Goal: Task Accomplishment & Management: Manage account settings

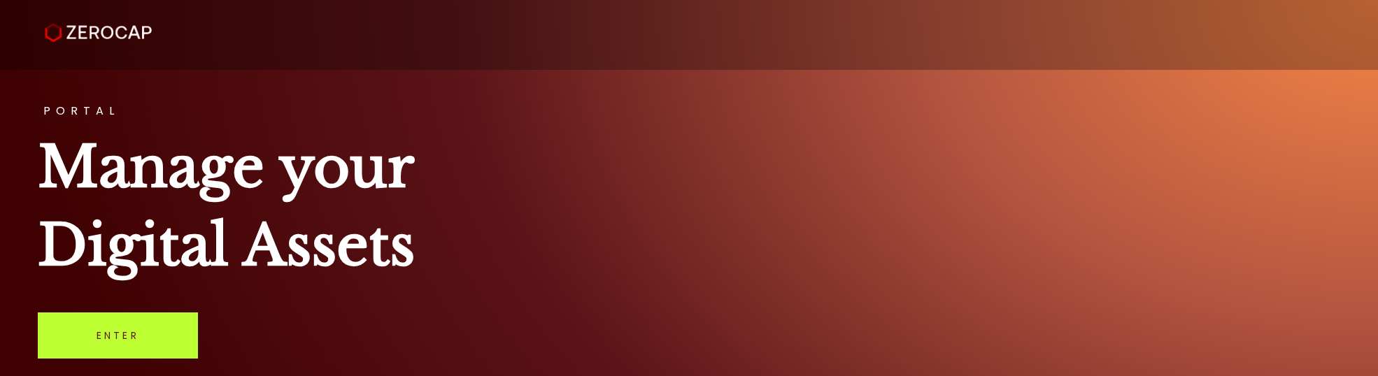
click at [81, 330] on link "Enter" at bounding box center [118, 336] width 160 height 46
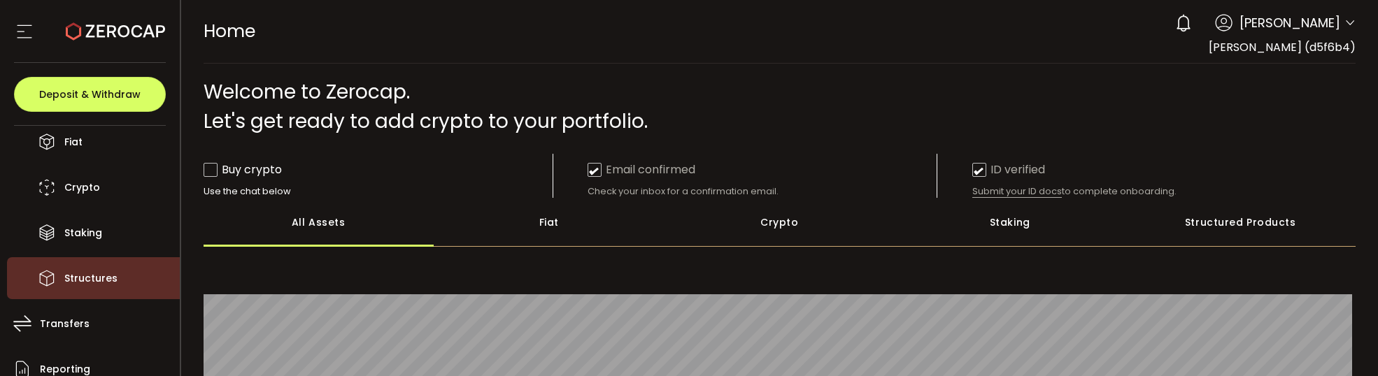
scroll to position [140, 0]
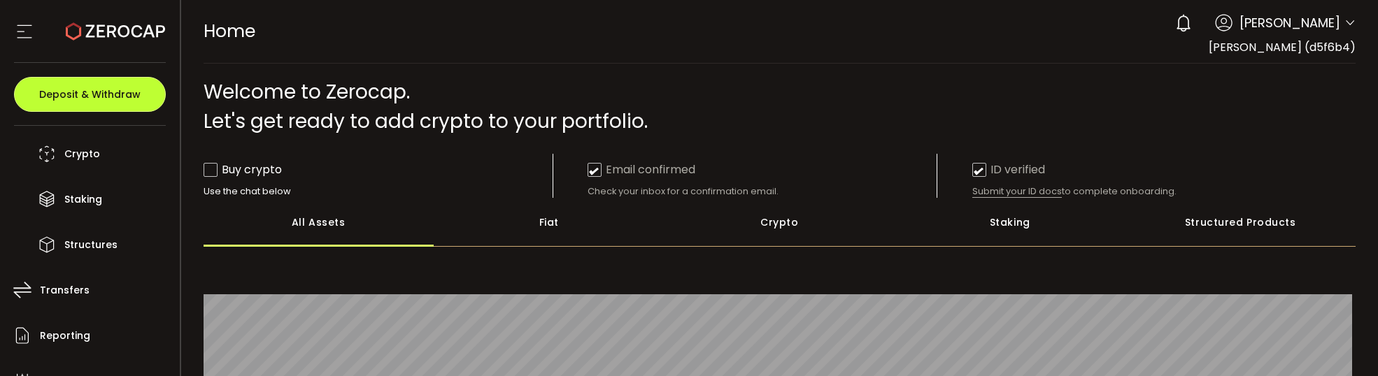
click at [155, 85] on button "Deposit & Withdraw" at bounding box center [90, 94] width 152 height 35
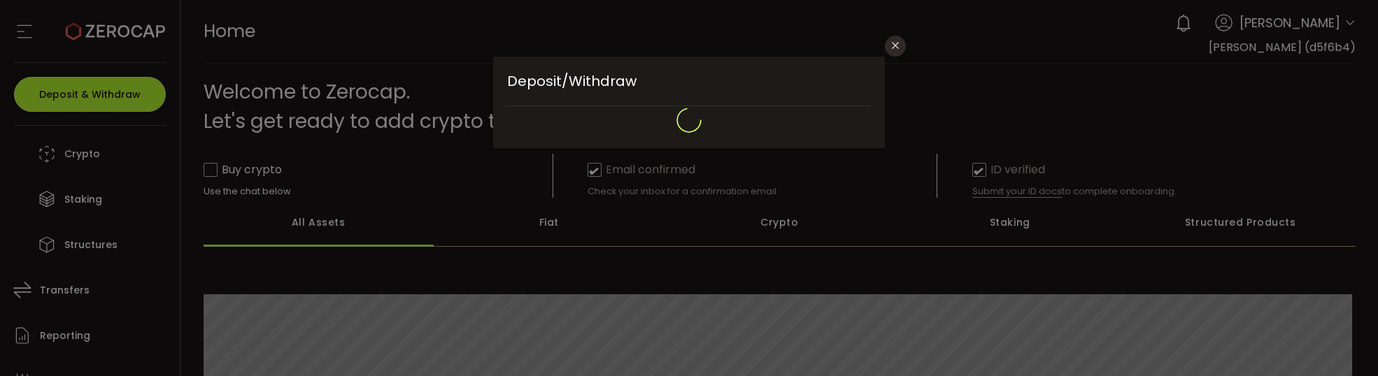
type input "**********"
type input "*******"
type input "**********"
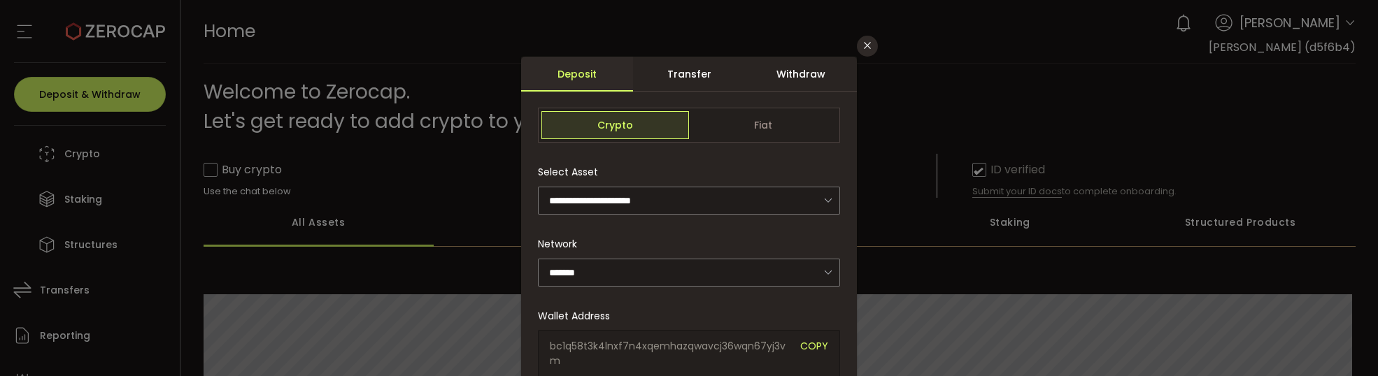
click at [795, 65] on div "Withdraw" at bounding box center [801, 74] width 112 height 35
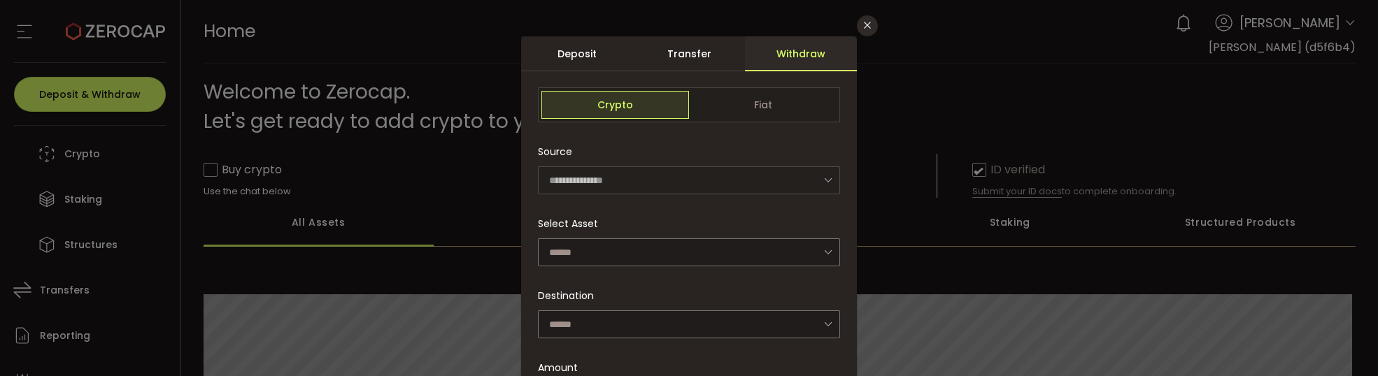
scroll to position [0, 0]
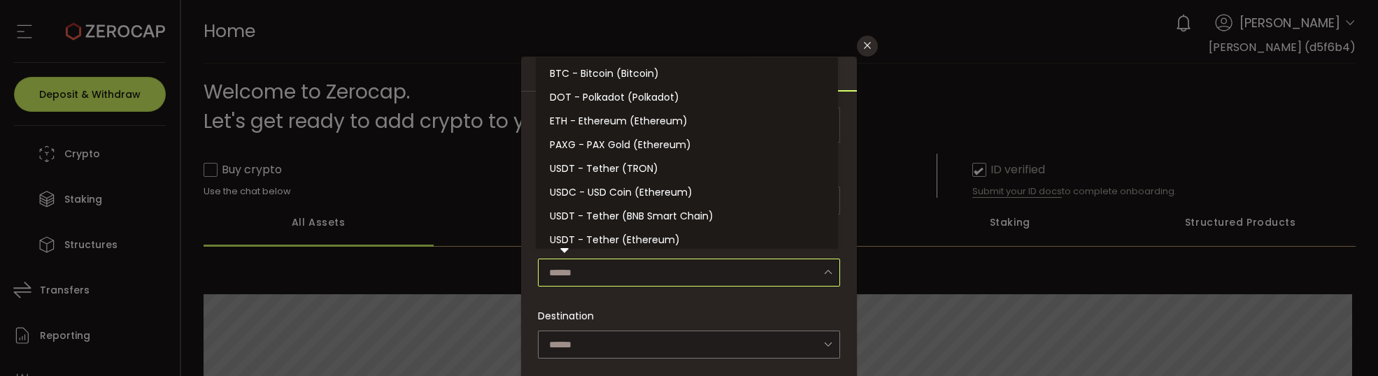
click at [666, 266] on input "dialog" at bounding box center [689, 273] width 302 height 28
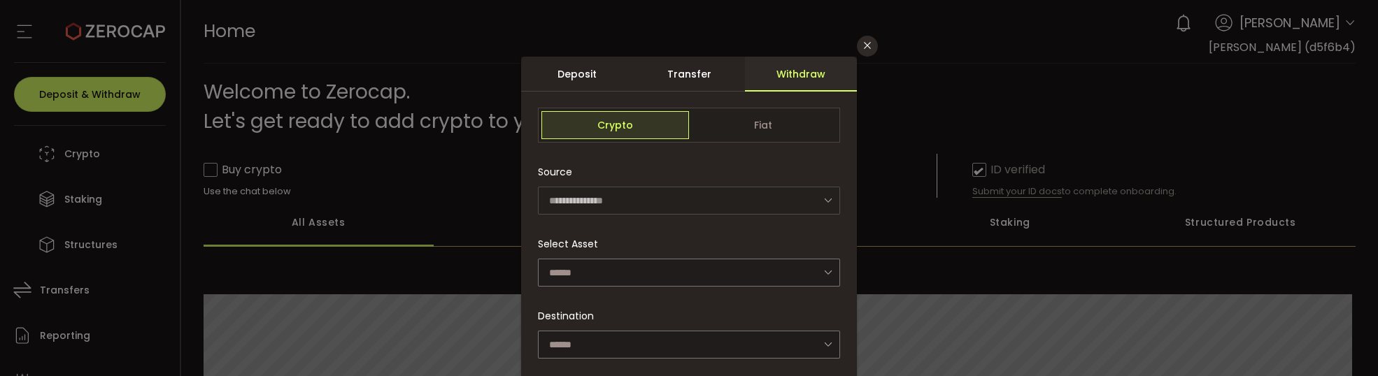
click at [633, 327] on div "Destination Add address" at bounding box center [689, 316] width 302 height 28
click at [635, 335] on input "dialog" at bounding box center [689, 345] width 302 height 28
click at [763, 235] on div "Select Asset" at bounding box center [689, 258] width 302 height 57
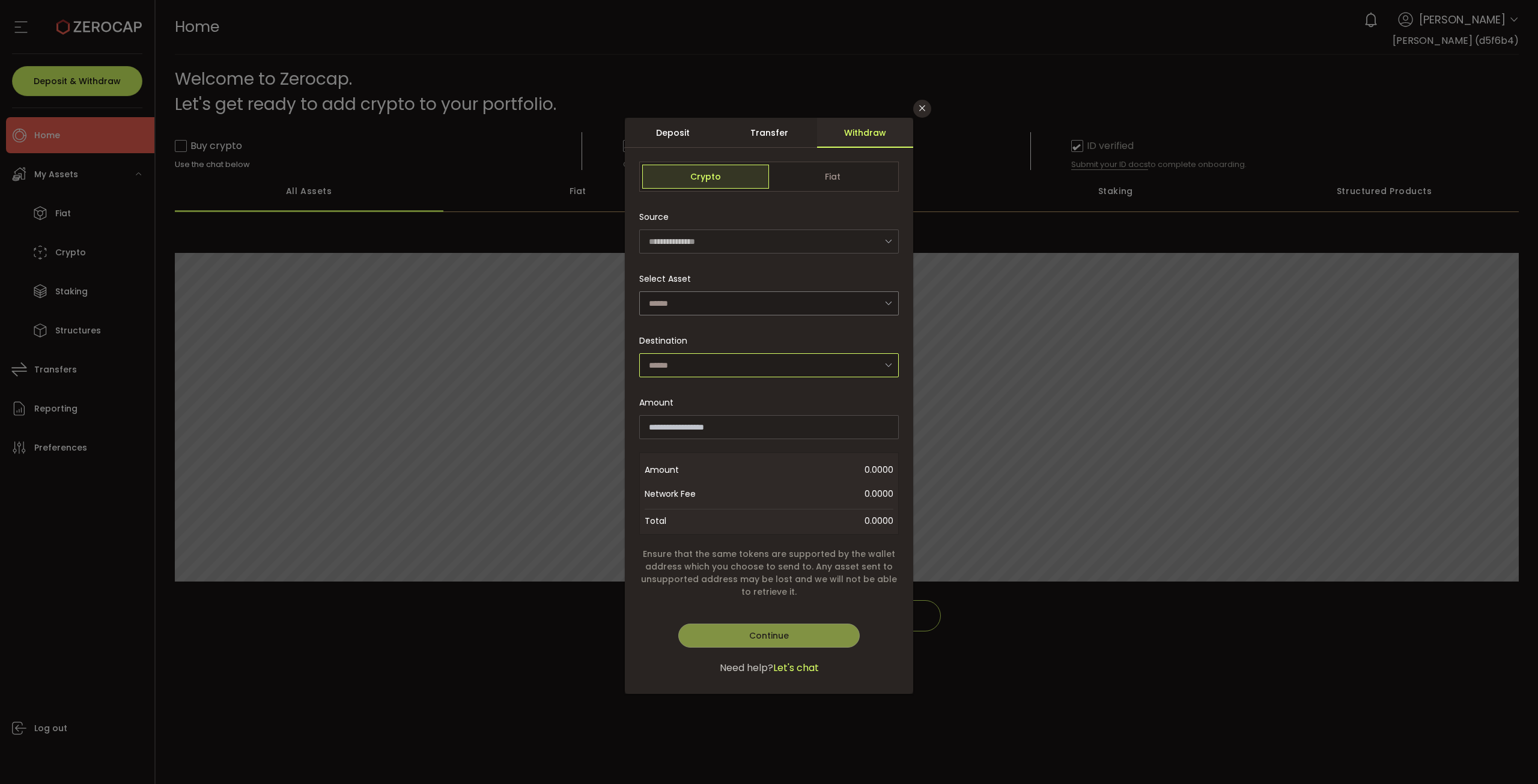
click at [762, 323] on input "dialog" at bounding box center [769, 365] width 259 height 24
click at [927, 108] on icon "Close" at bounding box center [922, 107] width 9 height 9
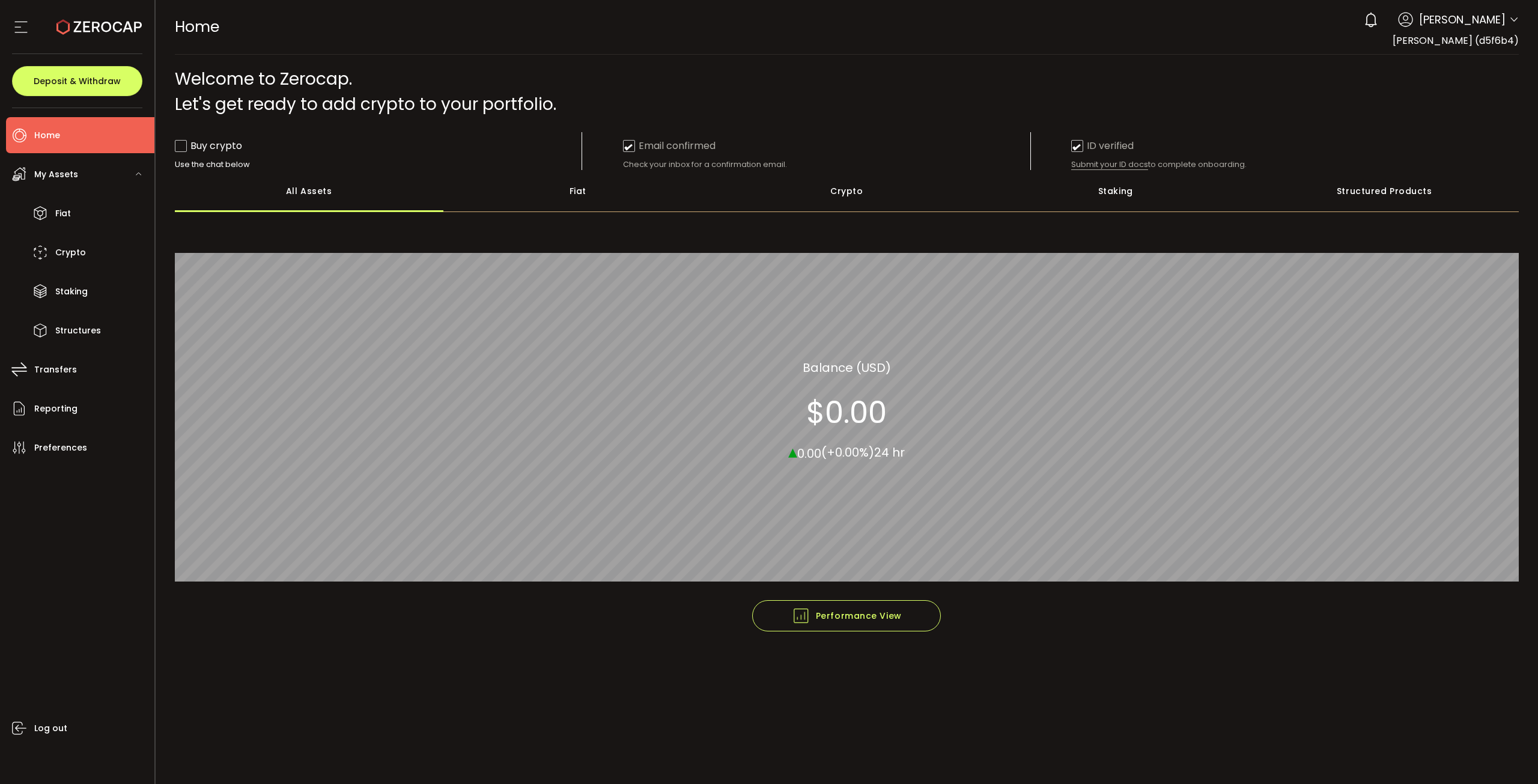
click at [27, 42] on div at bounding box center [77, 27] width 131 height 54
click at [27, 29] on icon at bounding box center [21, 27] width 18 height 18
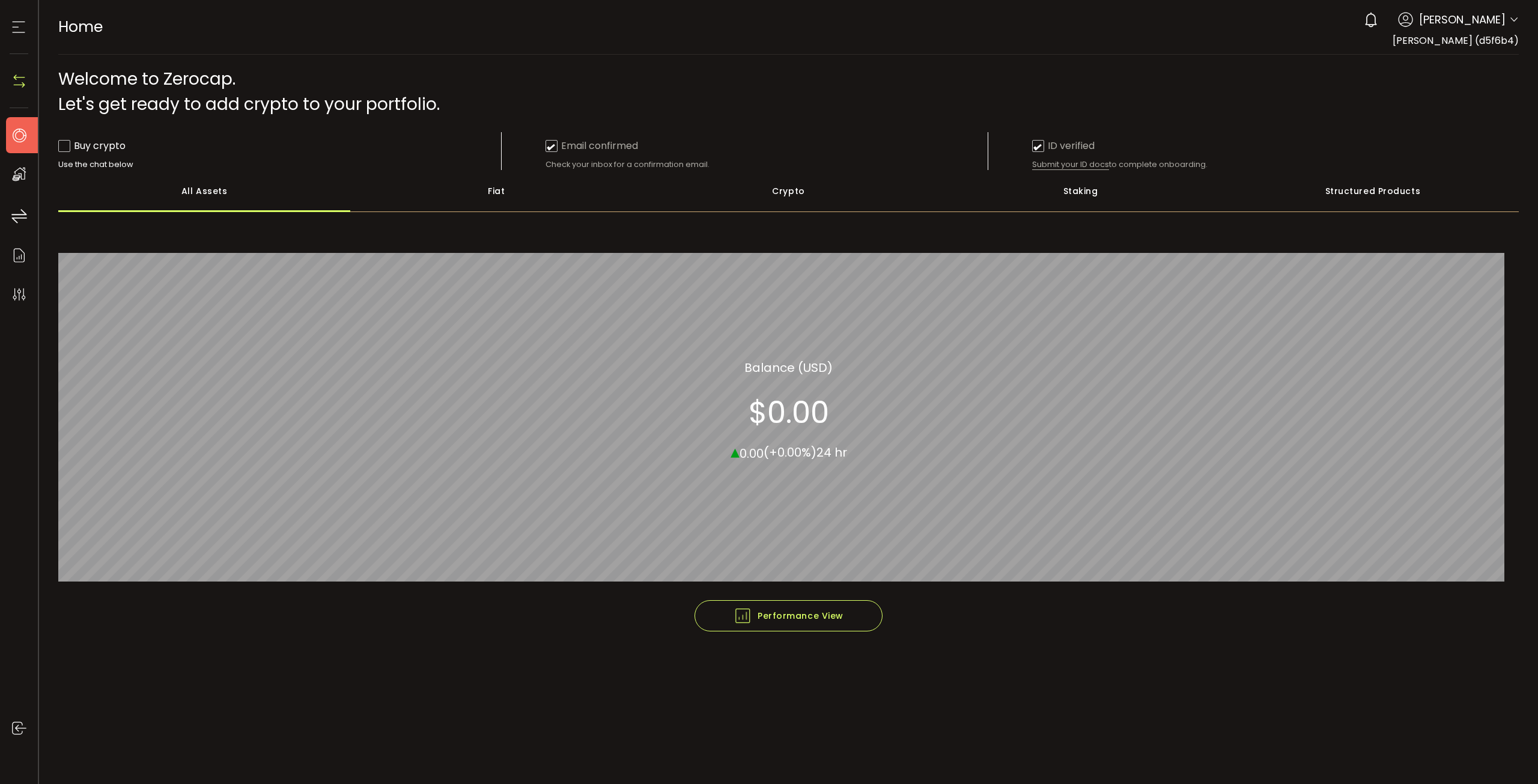
click at [15, 31] on icon at bounding box center [18, 27] width 18 height 18
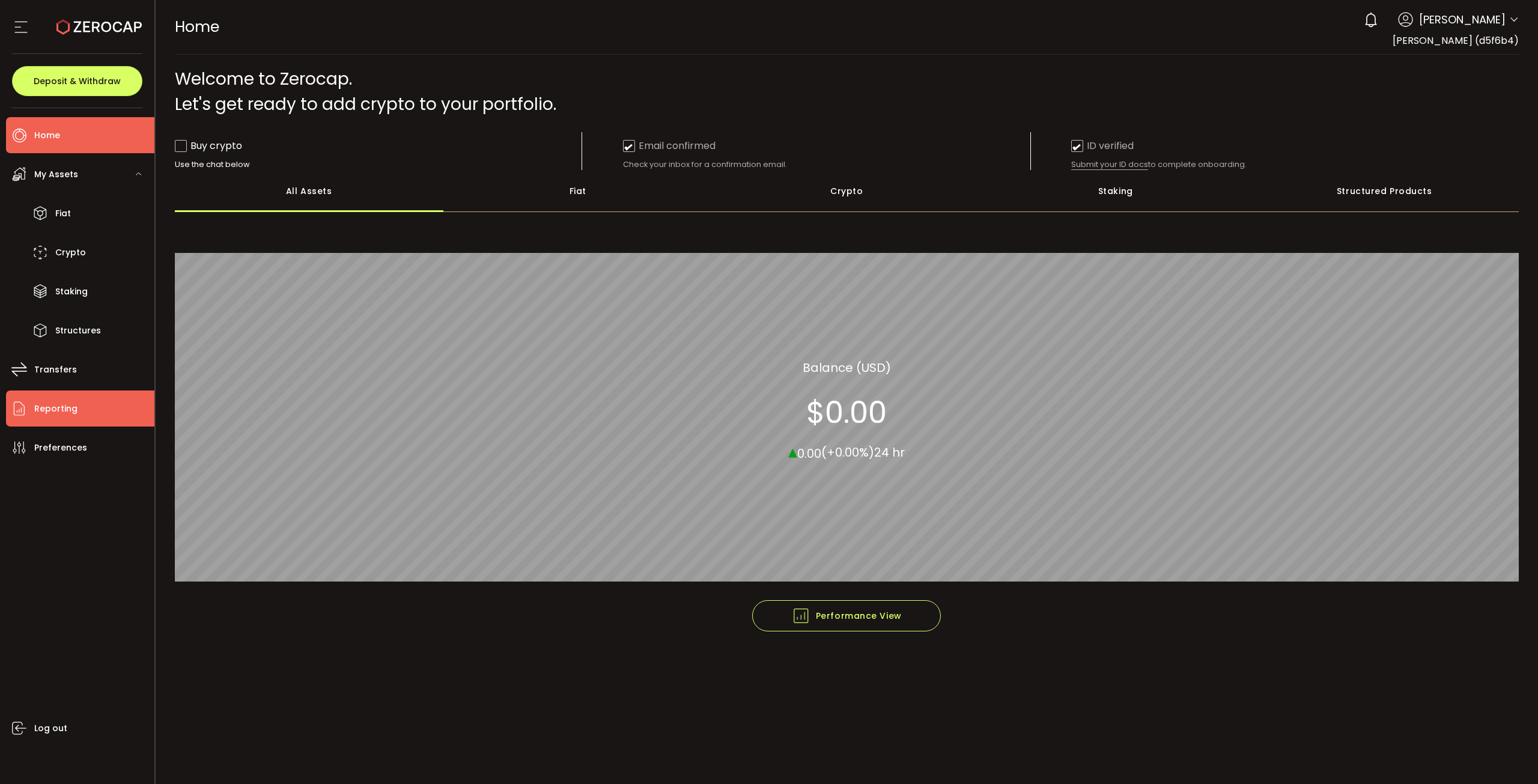
click at [83, 323] on li "Reporting" at bounding box center [80, 409] width 149 height 36
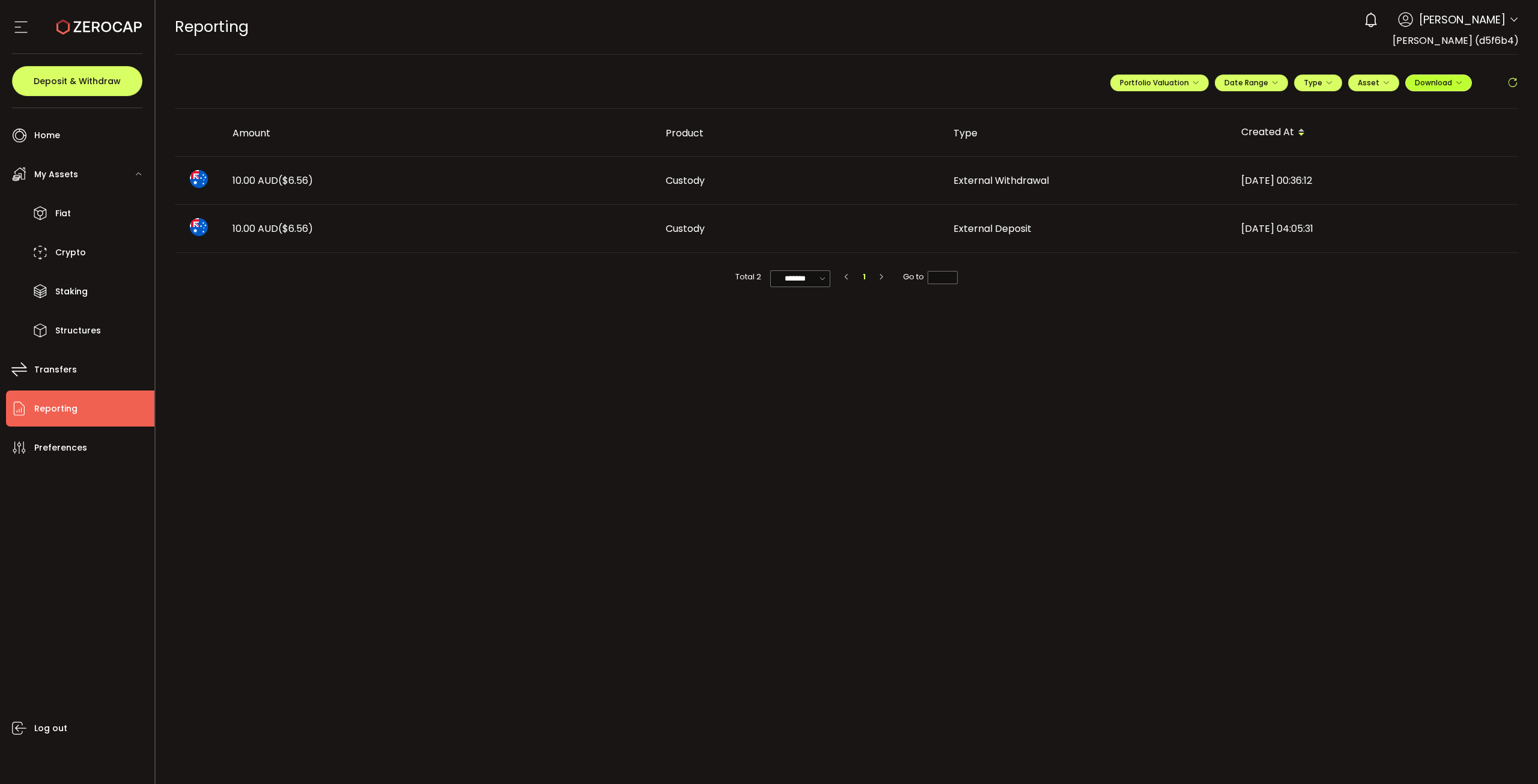
click at [1183, 82] on span "Download" at bounding box center [1438, 82] width 47 height 10
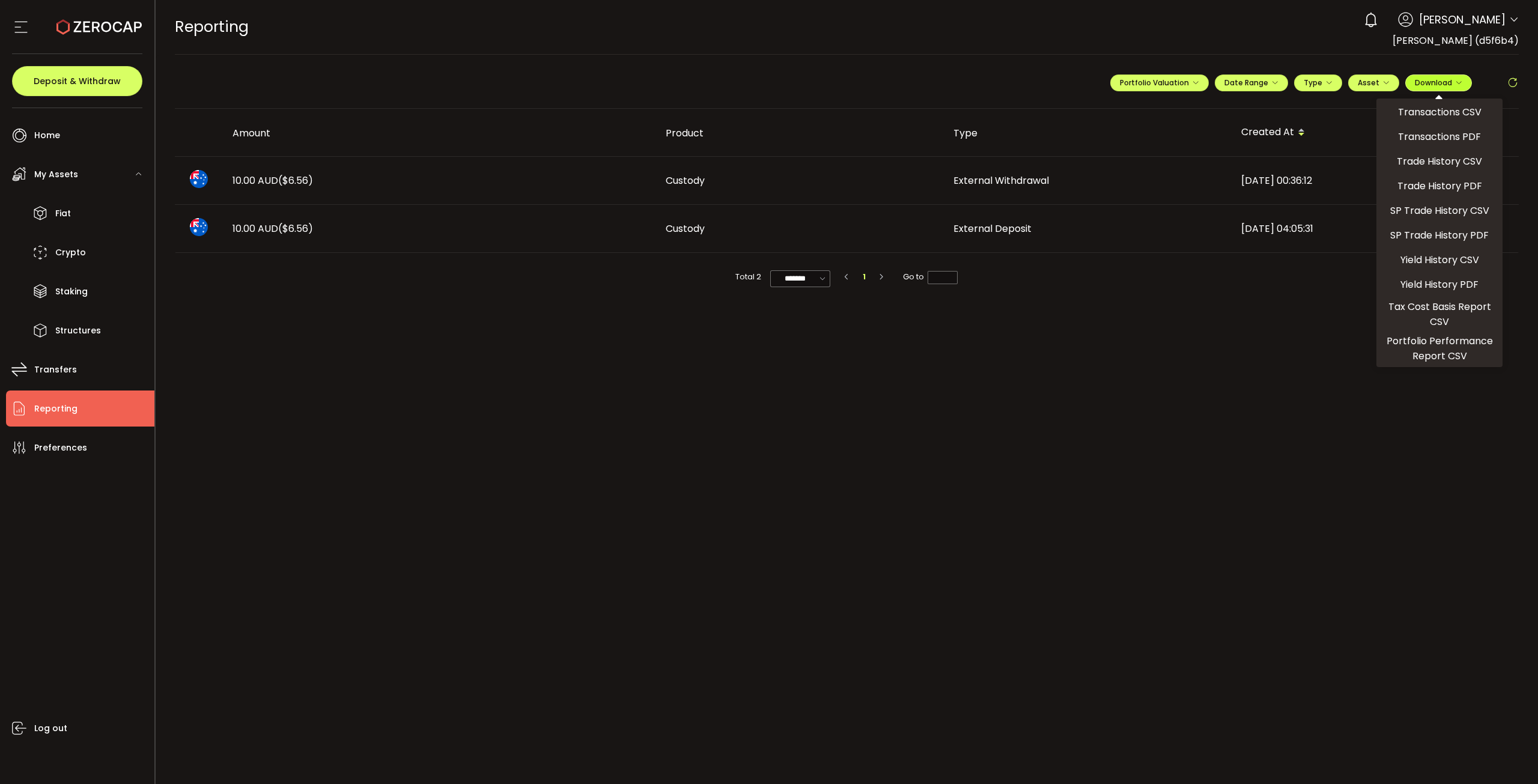
click at [1183, 79] on span "Download" at bounding box center [1438, 82] width 47 height 10
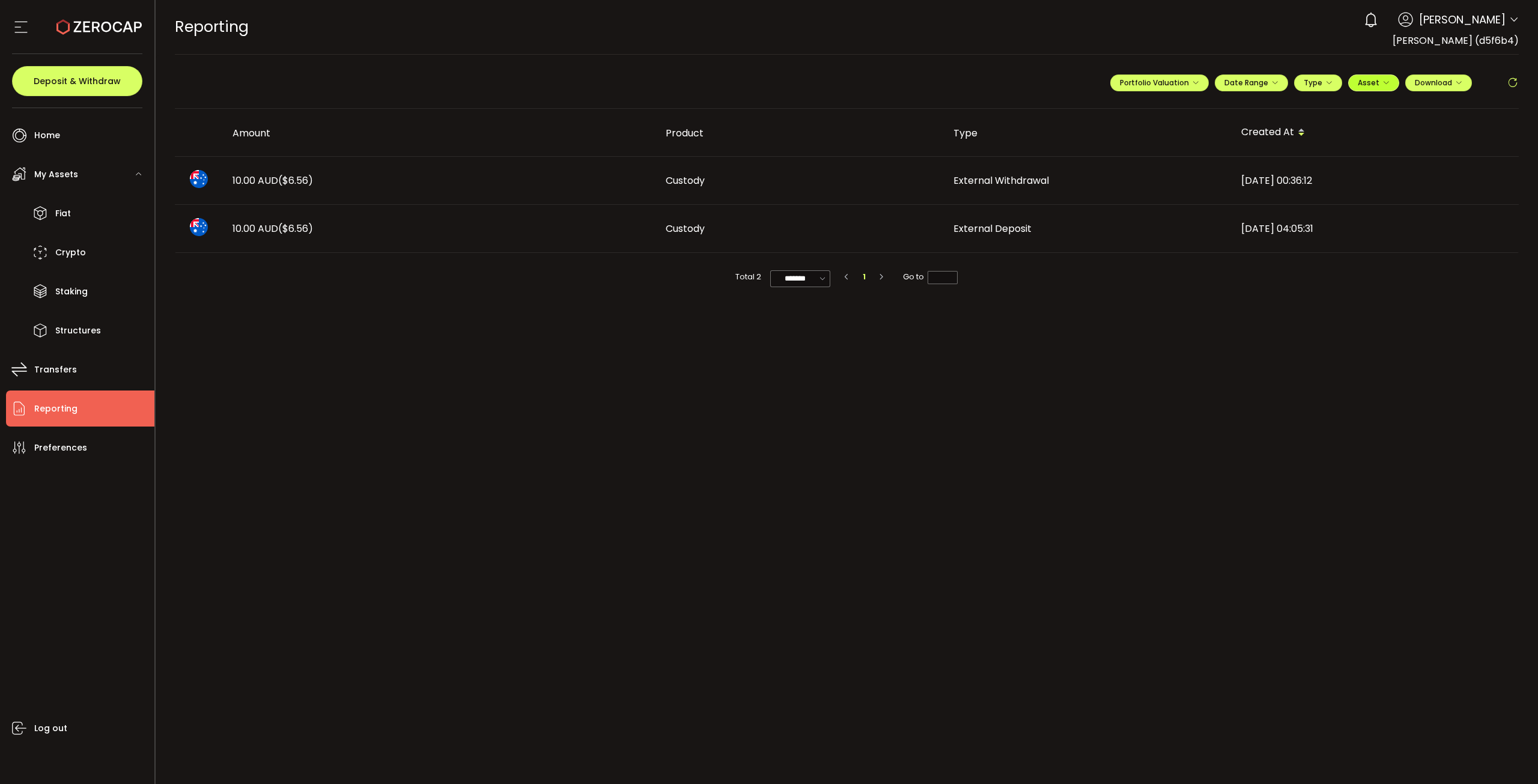
click at [1183, 79] on span "Asset" at bounding box center [1368, 82] width 21 height 10
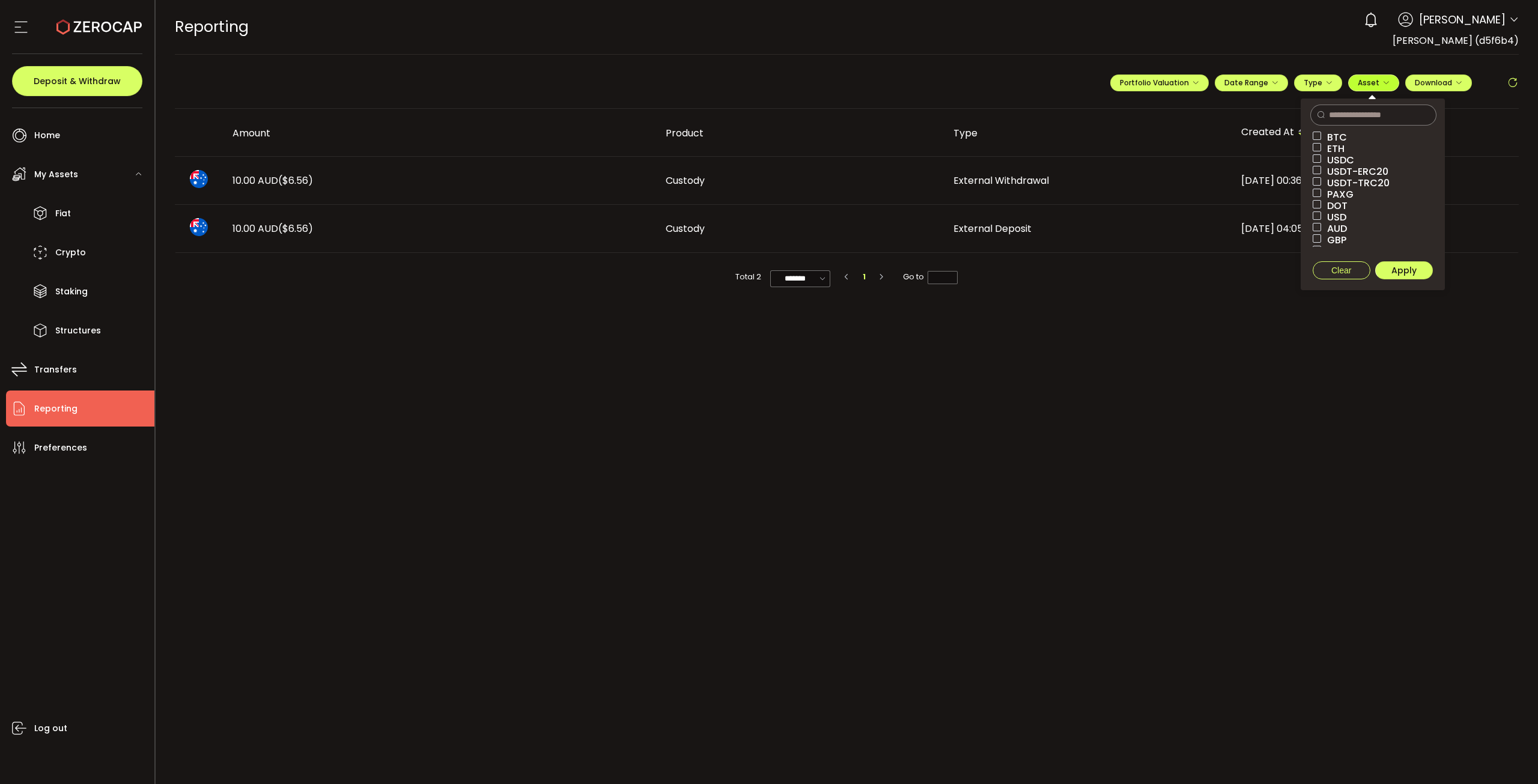
click at [1183, 79] on span "Asset" at bounding box center [1368, 82] width 21 height 10
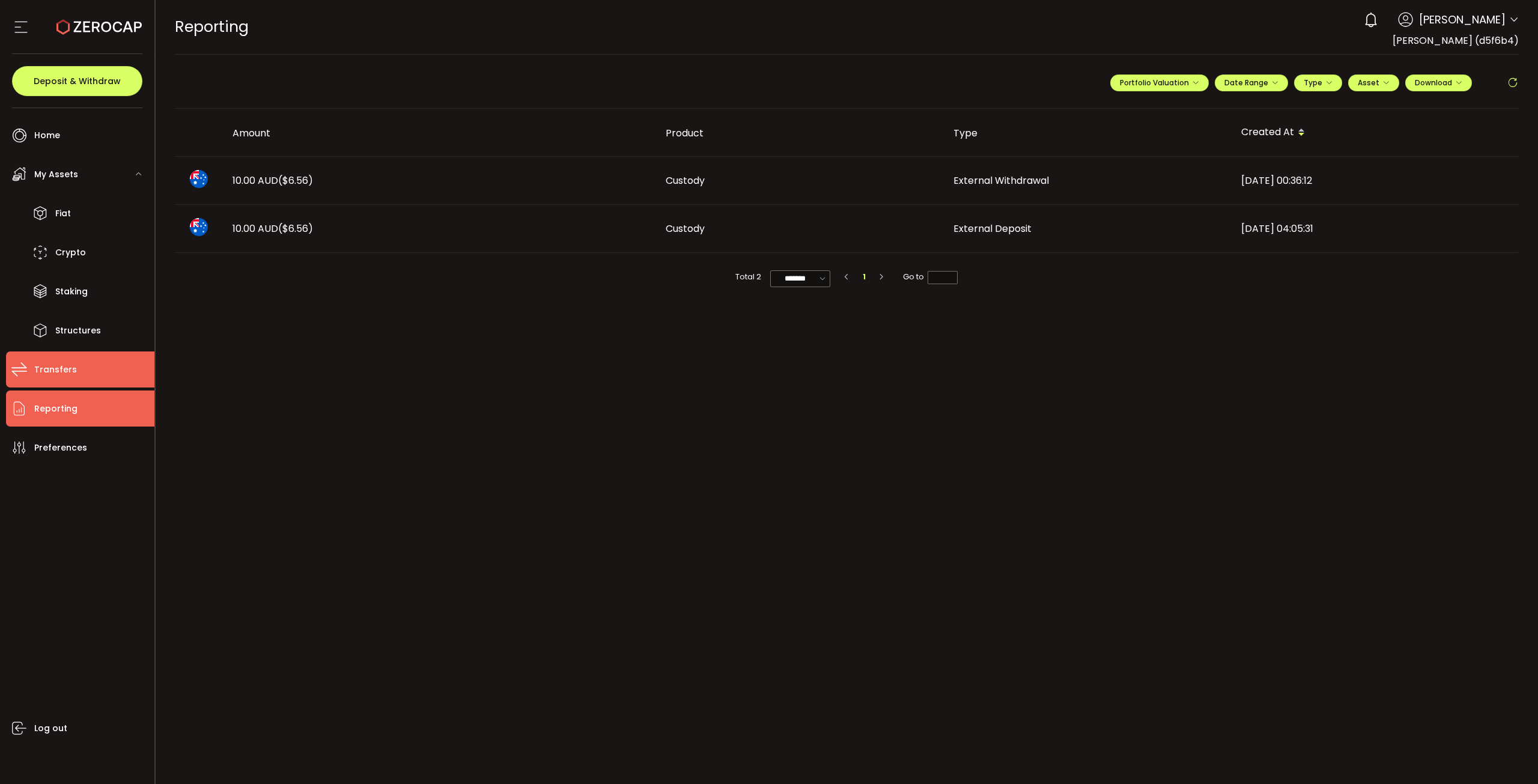
click at [60, 323] on span "Transfers" at bounding box center [56, 370] width 43 height 17
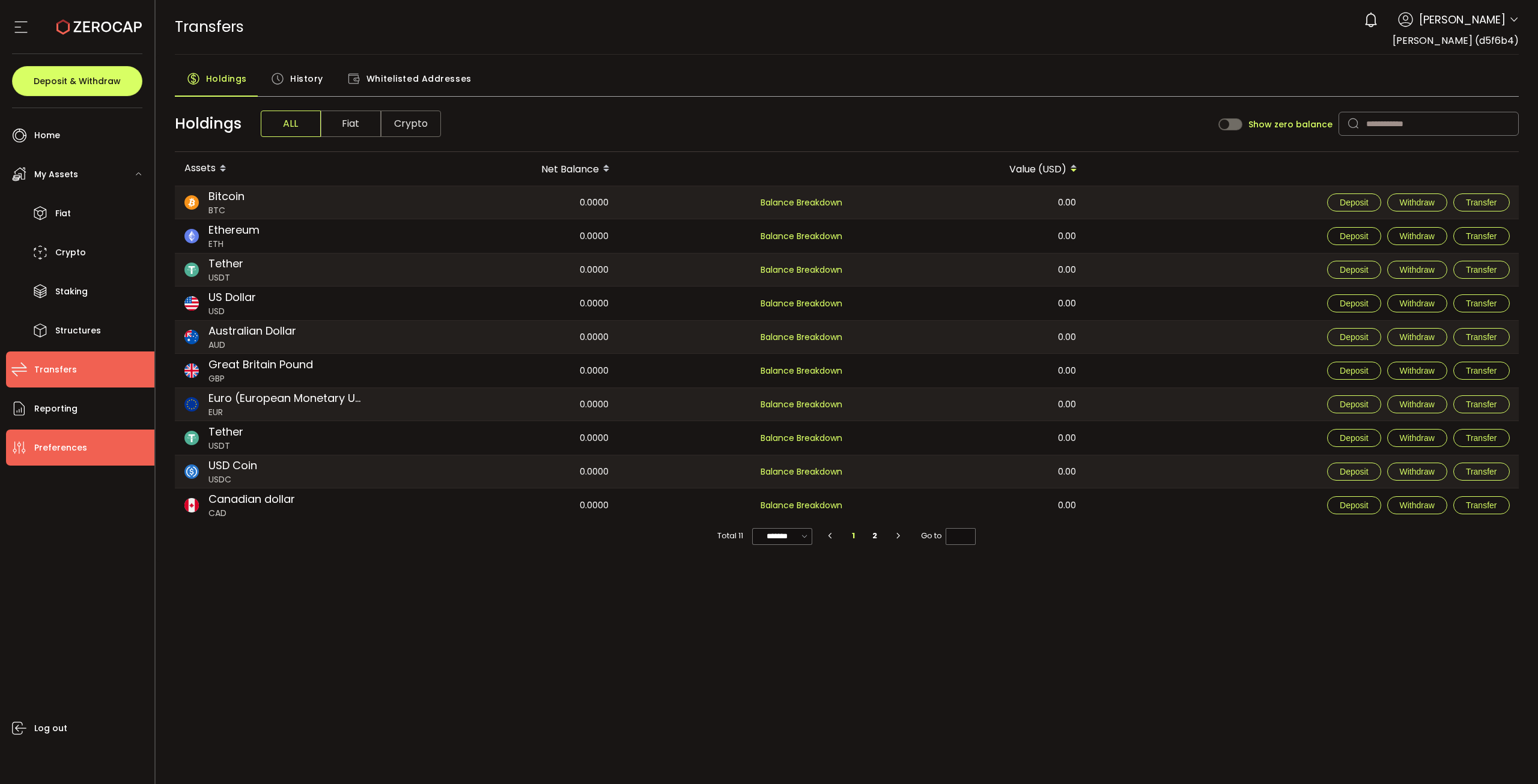
click at [66, 323] on span "Preferences" at bounding box center [61, 448] width 53 height 17
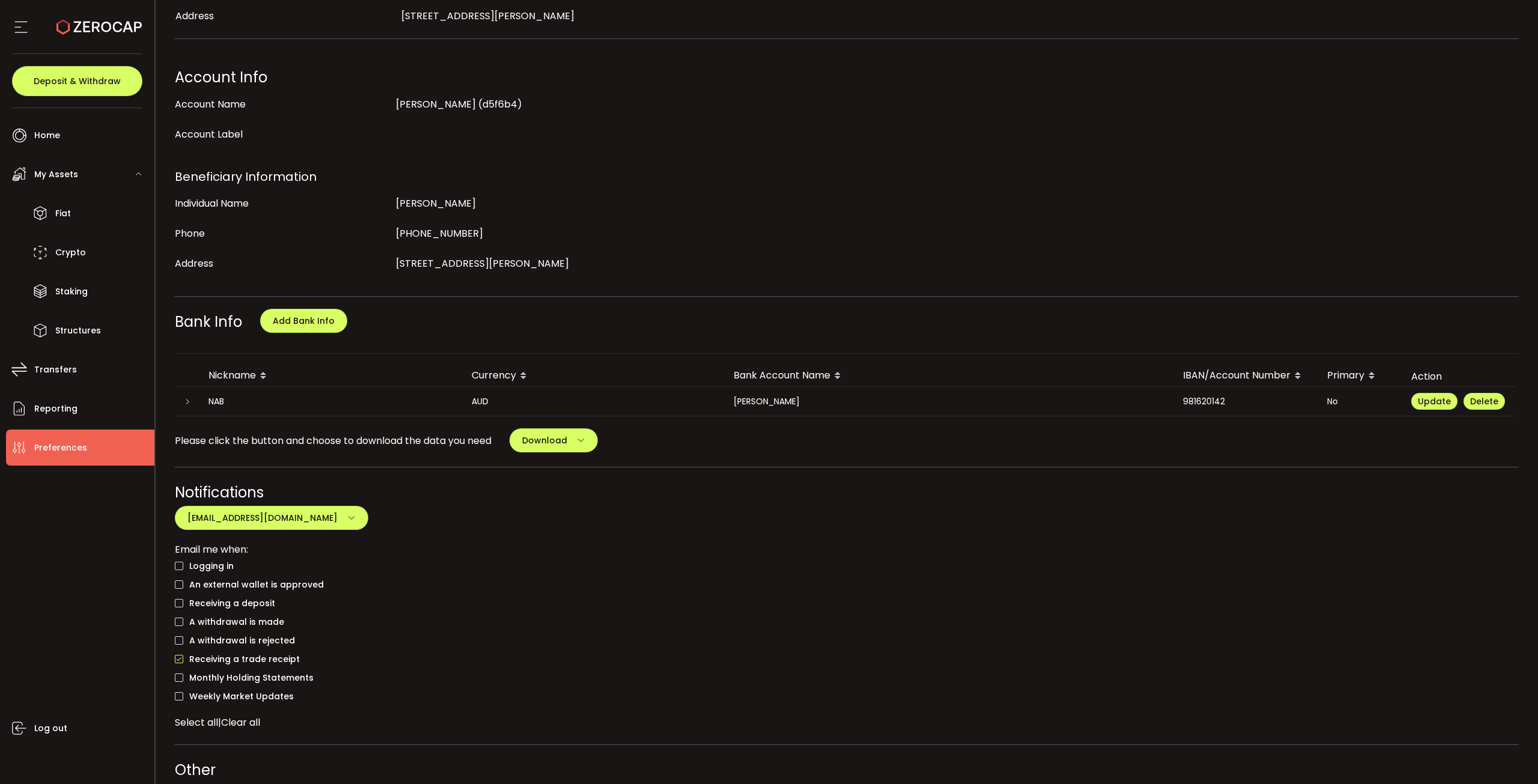
scroll to position [180, 0]
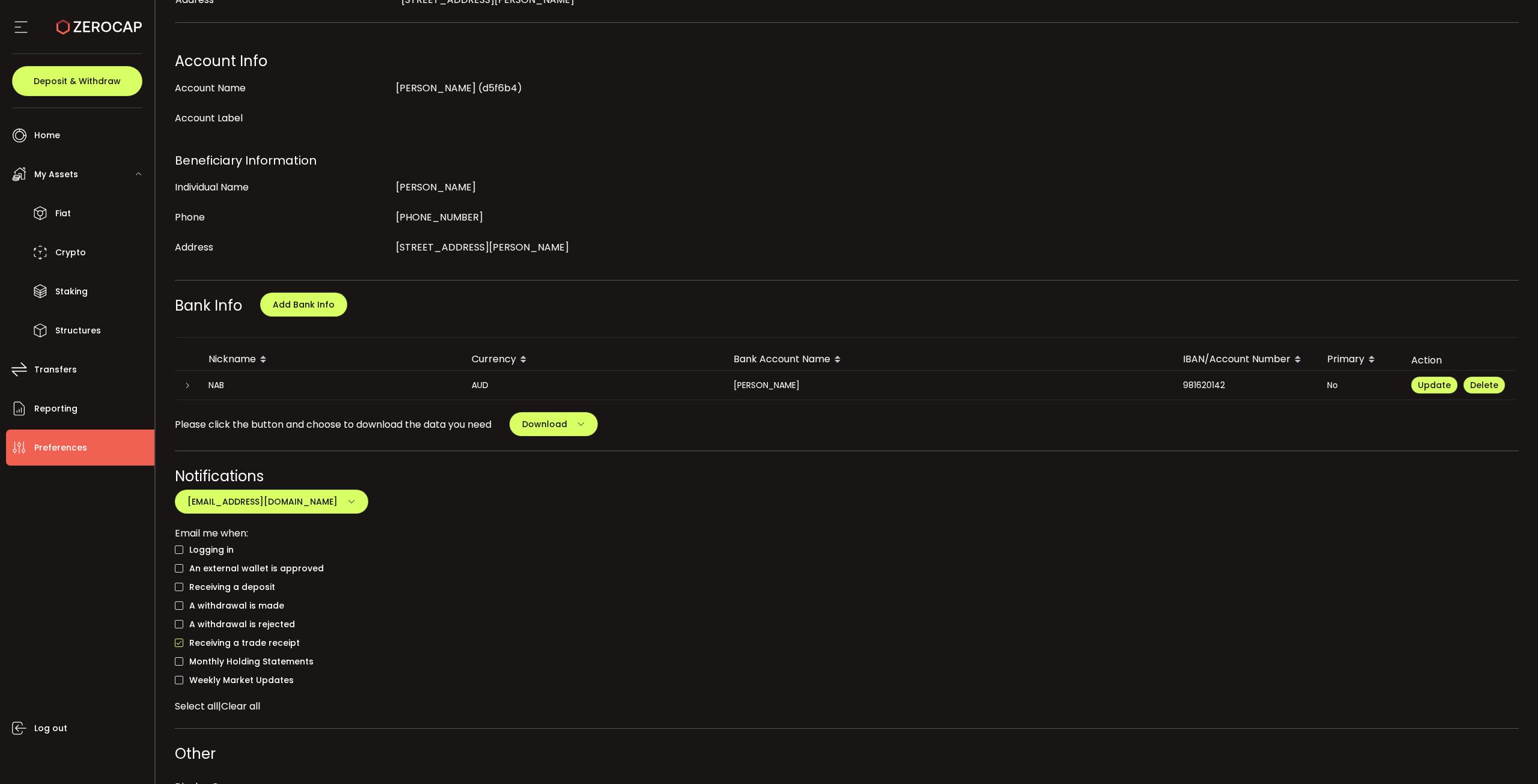
click at [190, 323] on icon at bounding box center [187, 386] width 7 height 7
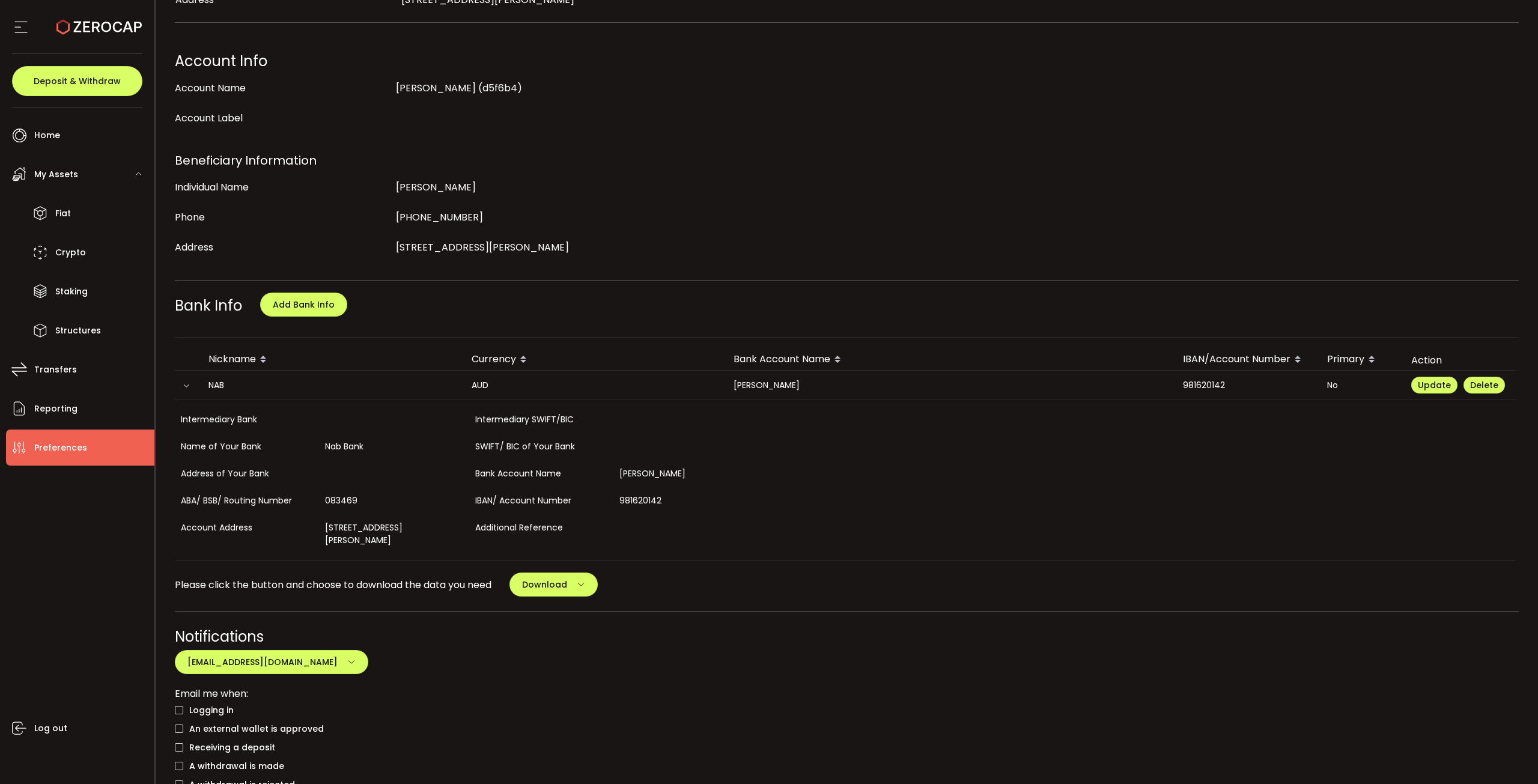
click at [190, 323] on icon at bounding box center [186, 386] width 7 height 7
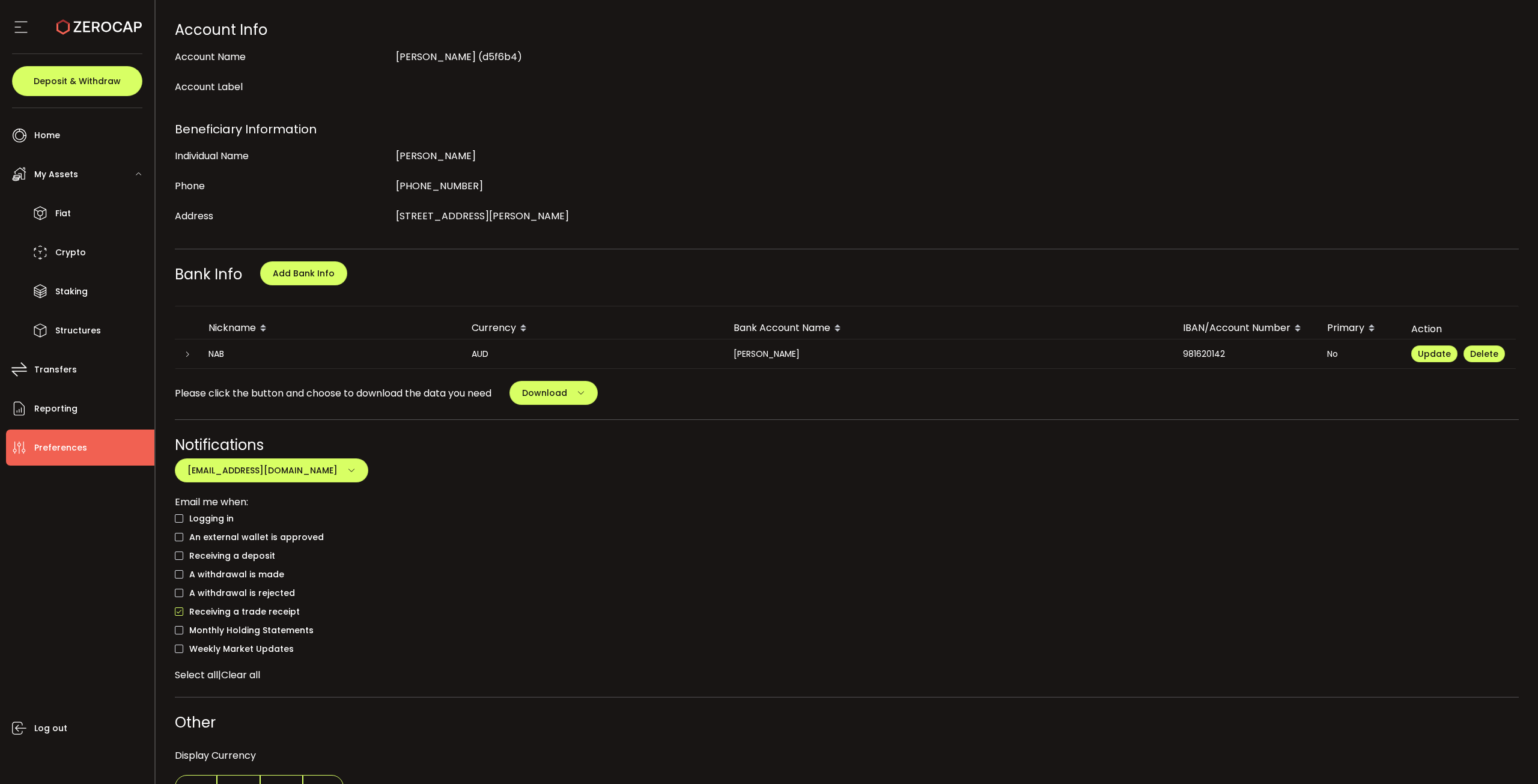
scroll to position [239, 0]
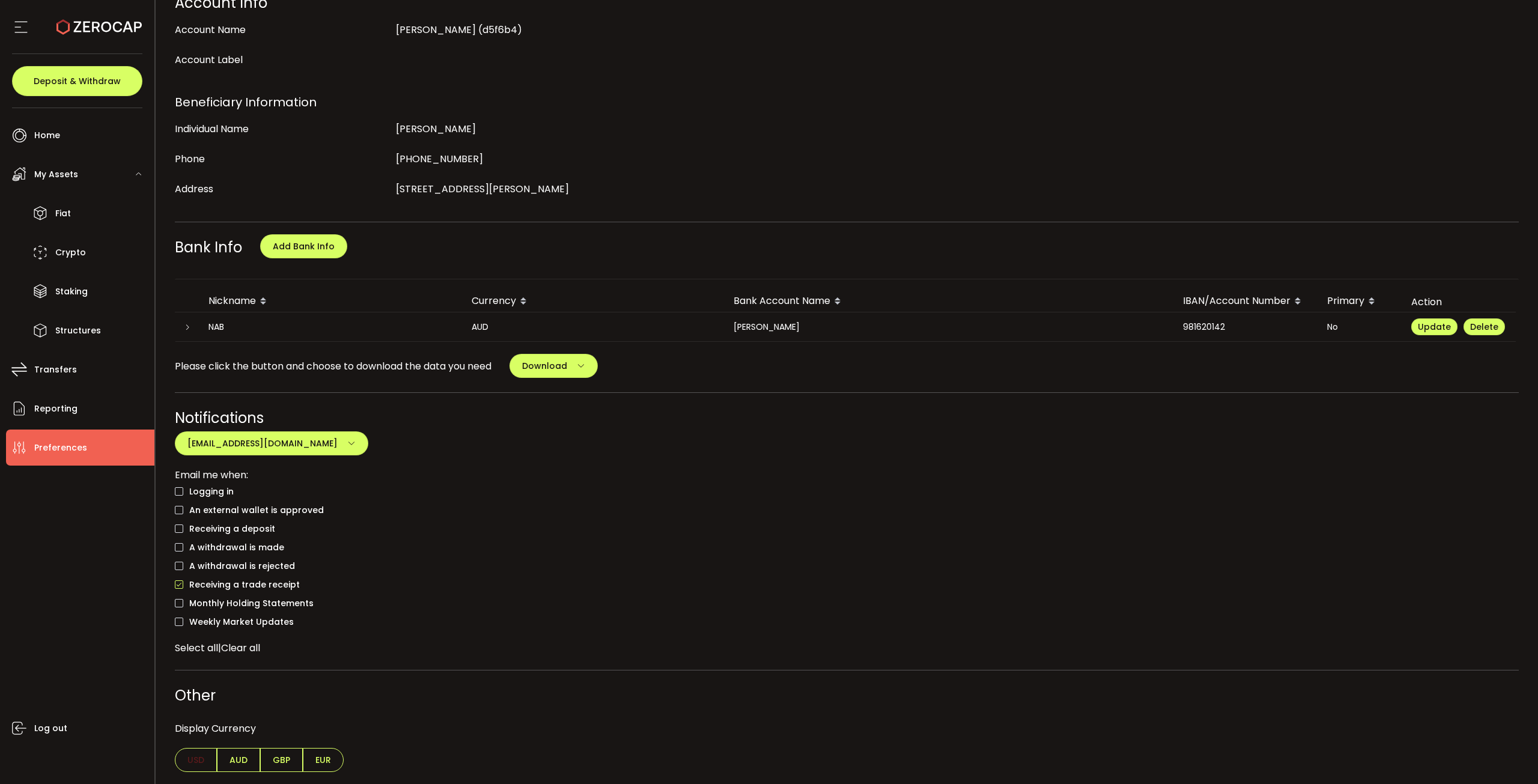
click at [703, 323] on div "Logging in" at bounding box center [848, 492] width 1345 height 19
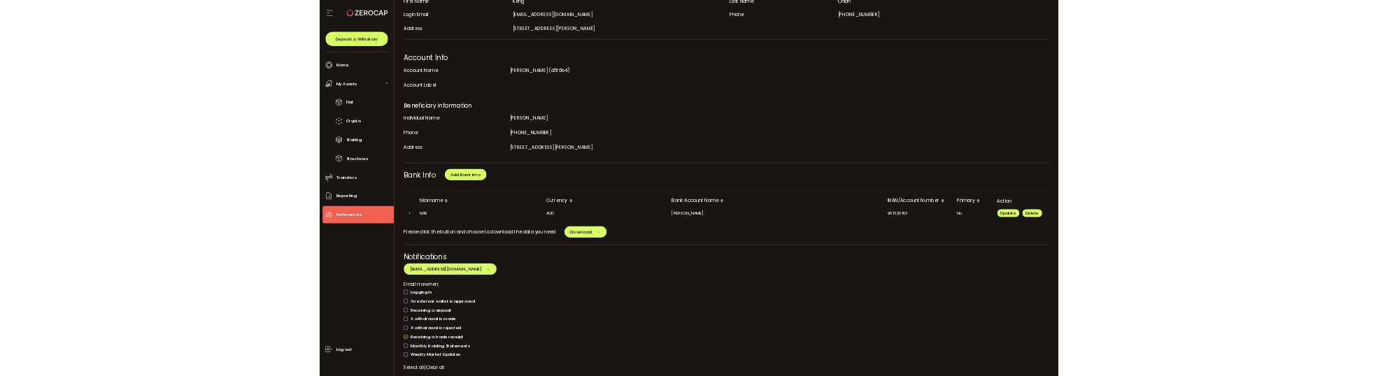
scroll to position [138, 0]
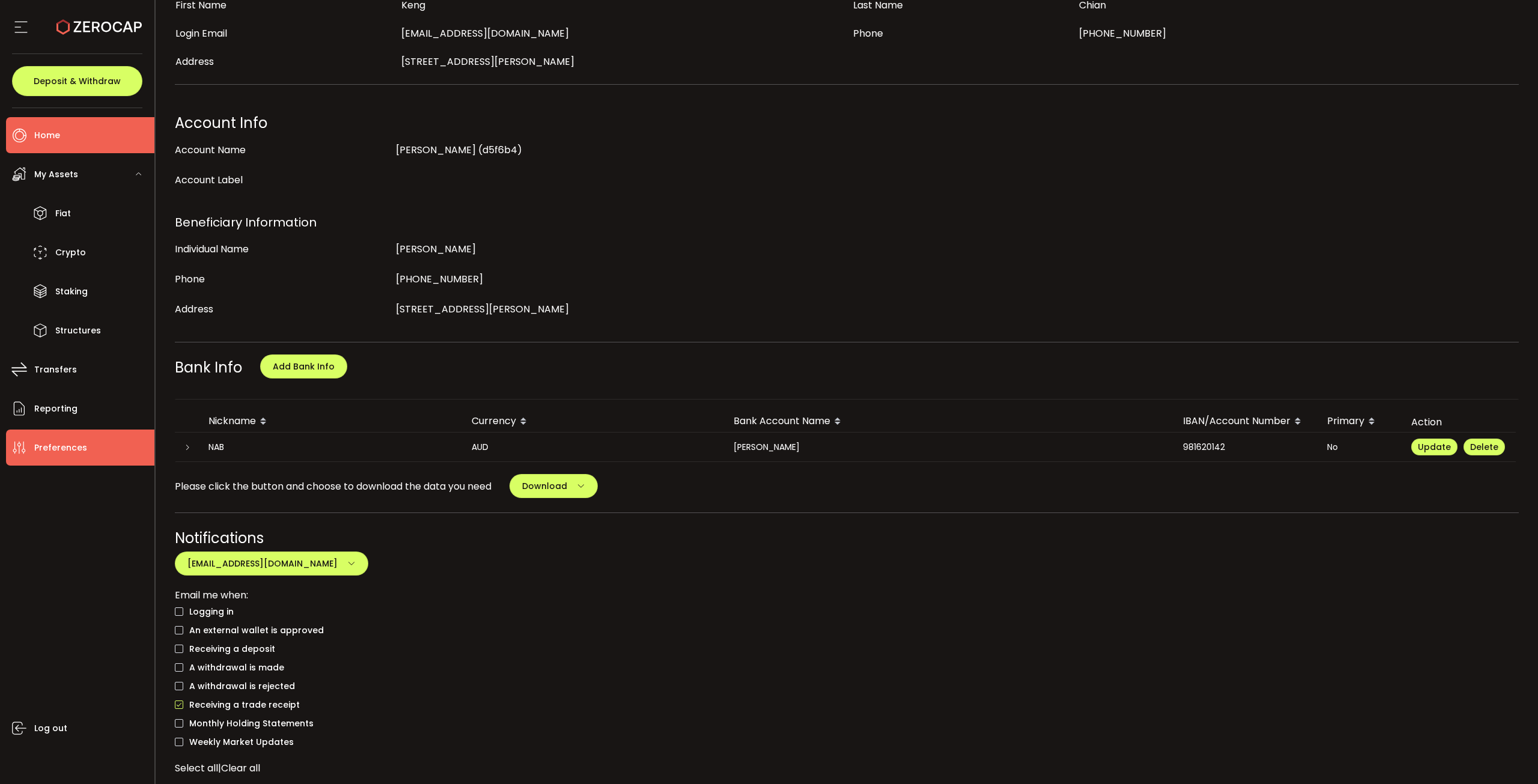
click at [119, 126] on li "Home" at bounding box center [80, 135] width 149 height 36
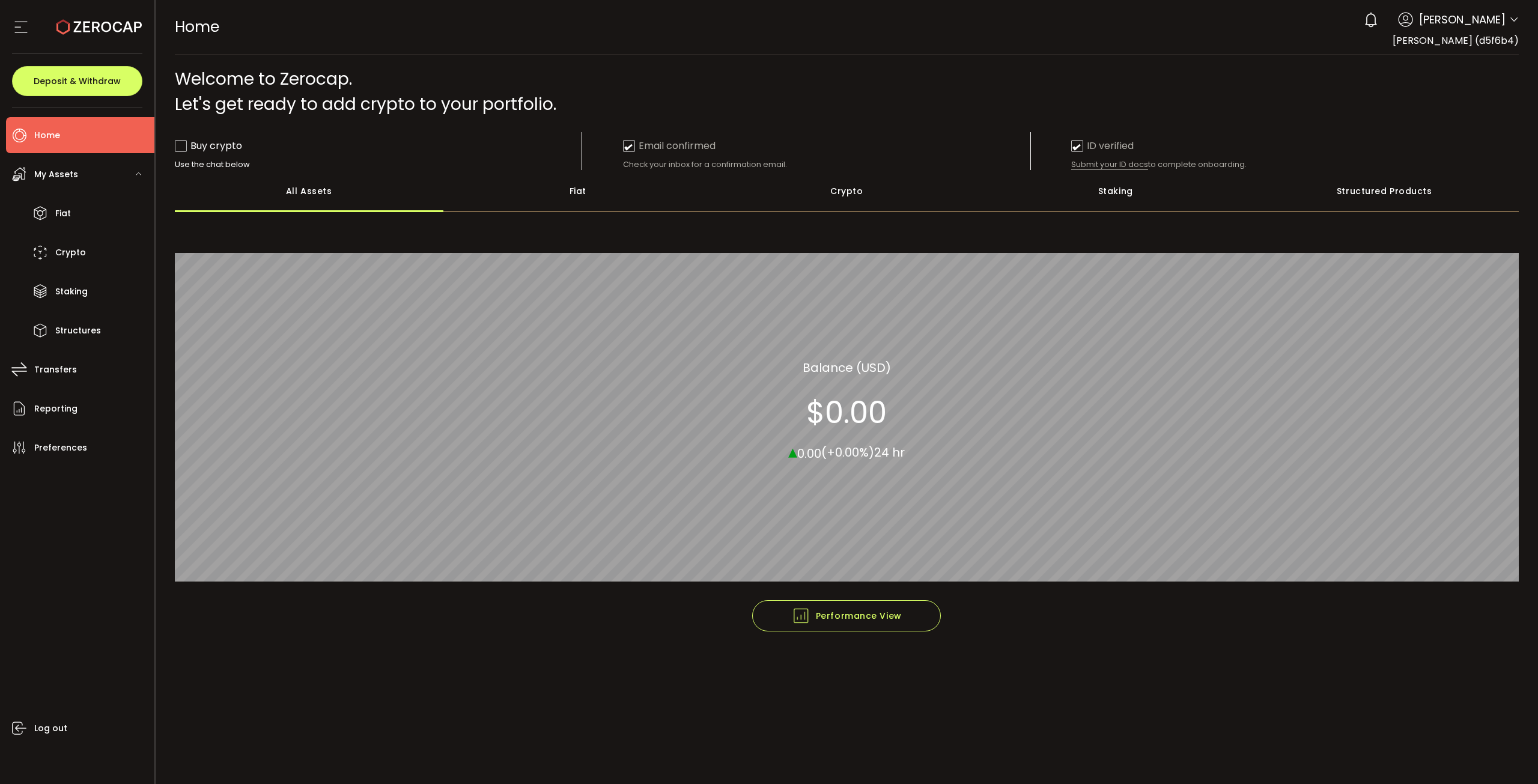
click at [757, 191] on div "Crypto" at bounding box center [847, 191] width 269 height 42
click at [535, 201] on div "Fiat" at bounding box center [577, 191] width 269 height 42
click at [830, 190] on div "Crypto" at bounding box center [847, 191] width 269 height 42
click at [1069, 187] on div "Staking" at bounding box center [1116, 191] width 269 height 42
click at [1183, 186] on div "Structured Products" at bounding box center [1384, 191] width 269 height 42
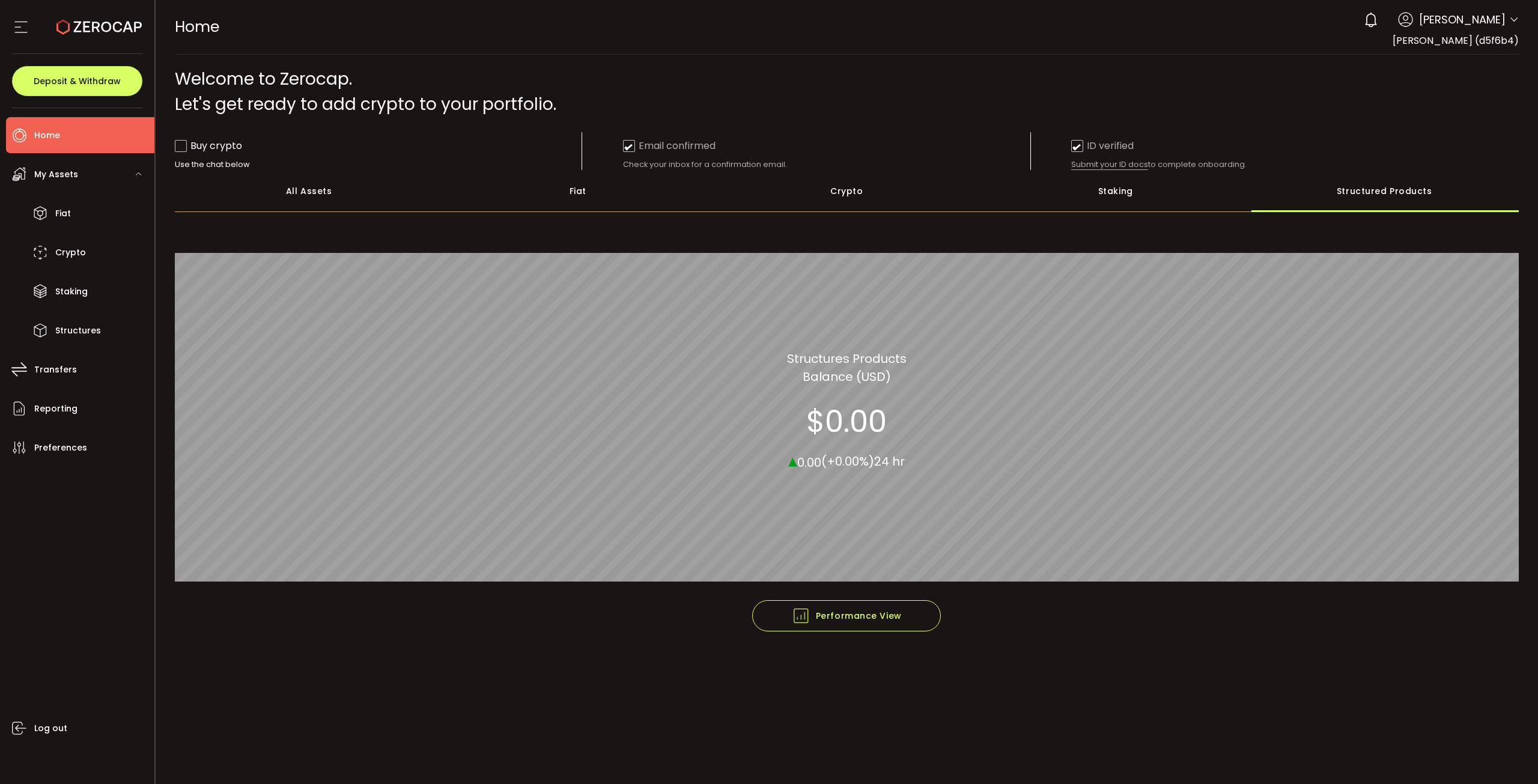
click at [336, 192] on div "All Assets" at bounding box center [309, 191] width 269 height 42
